Goal: Communication & Community: Ask a question

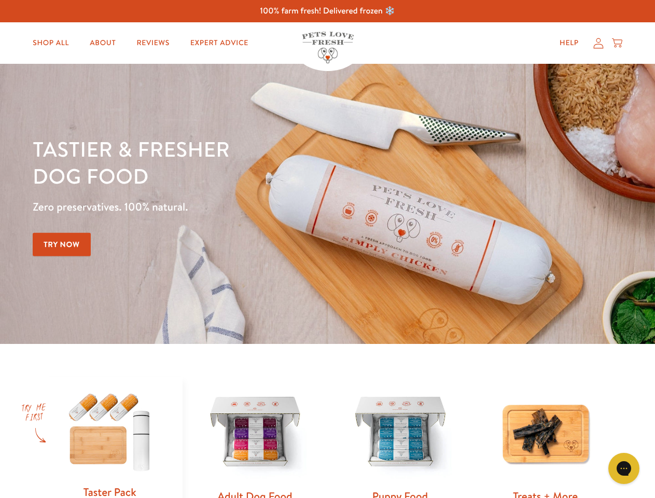
click at [327, 249] on div "Tastier & fresher dog food Zero preservatives. 100% natural. Try Now" at bounding box center [229, 203] width 393 height 137
click at [624, 468] on icon "Open gorgias live chat" at bounding box center [624, 468] width 10 height 10
